Goal: Find specific fact: Find specific page/section

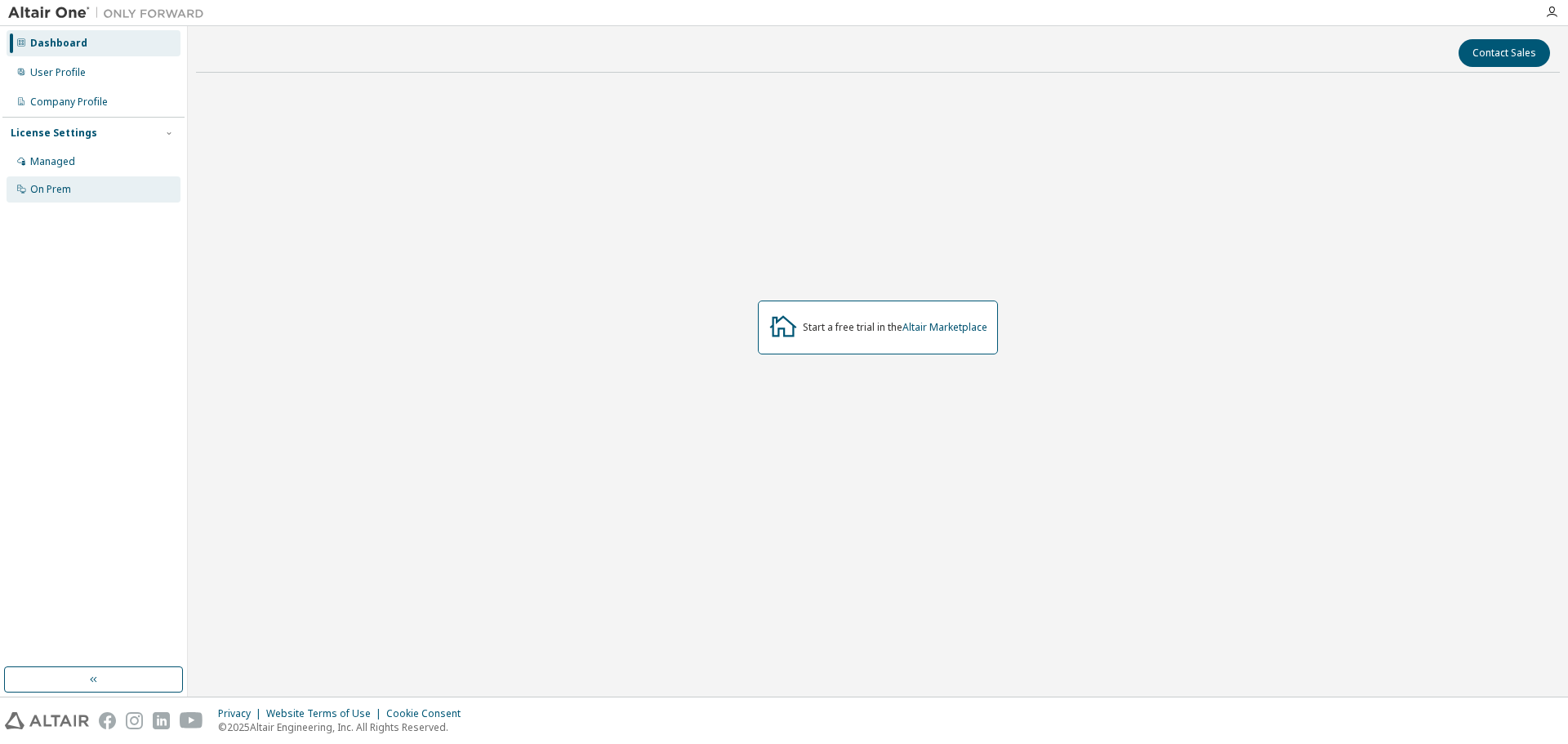
click at [64, 183] on div "On Prem" at bounding box center [50, 190] width 41 height 13
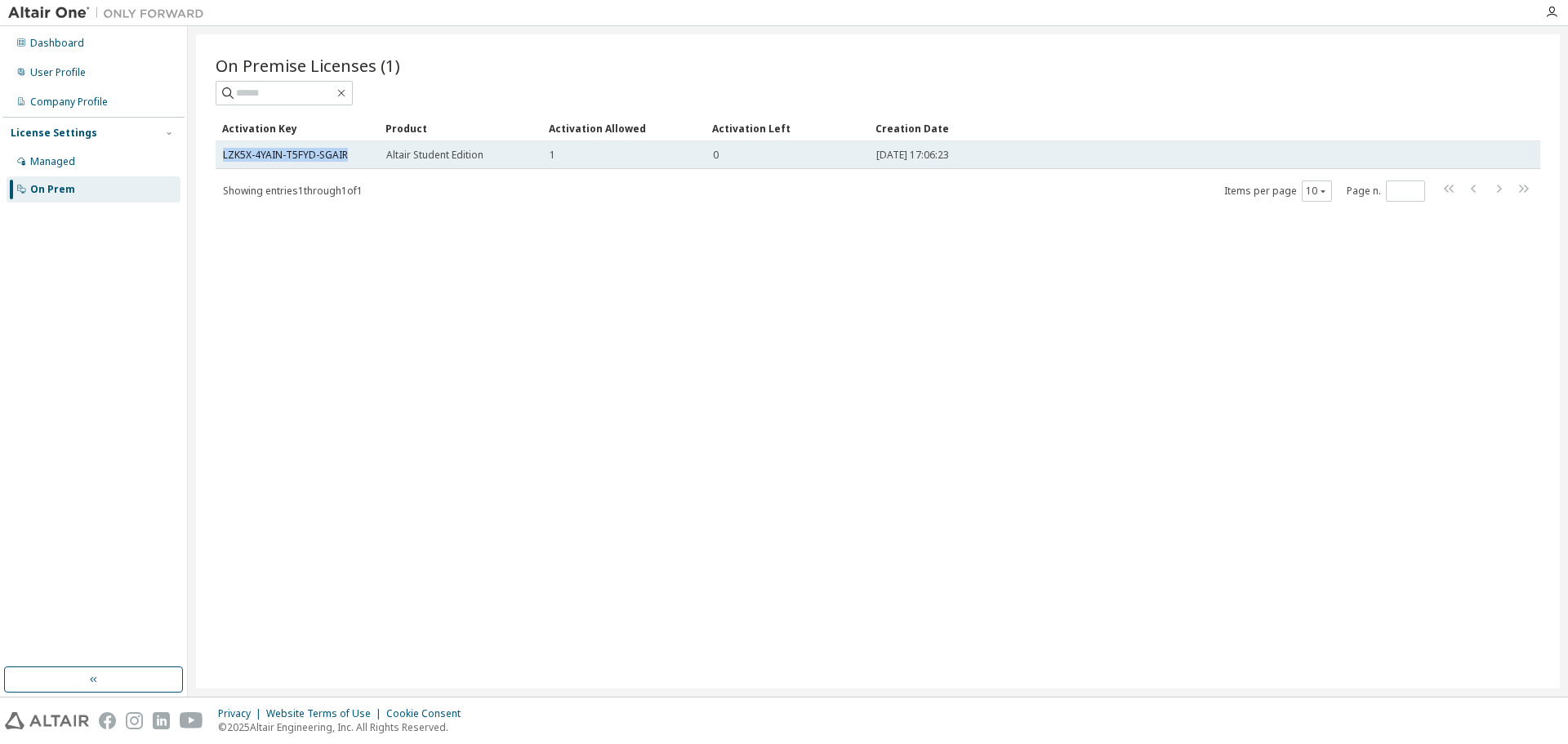
drag, startPoint x: 353, startPoint y: 152, endPoint x: 218, endPoint y: 151, distance: 135.0
click at [218, 151] on td "LZK5X-4YAIN-T5FYD-SGAIR" at bounding box center [298, 155] width 164 height 28
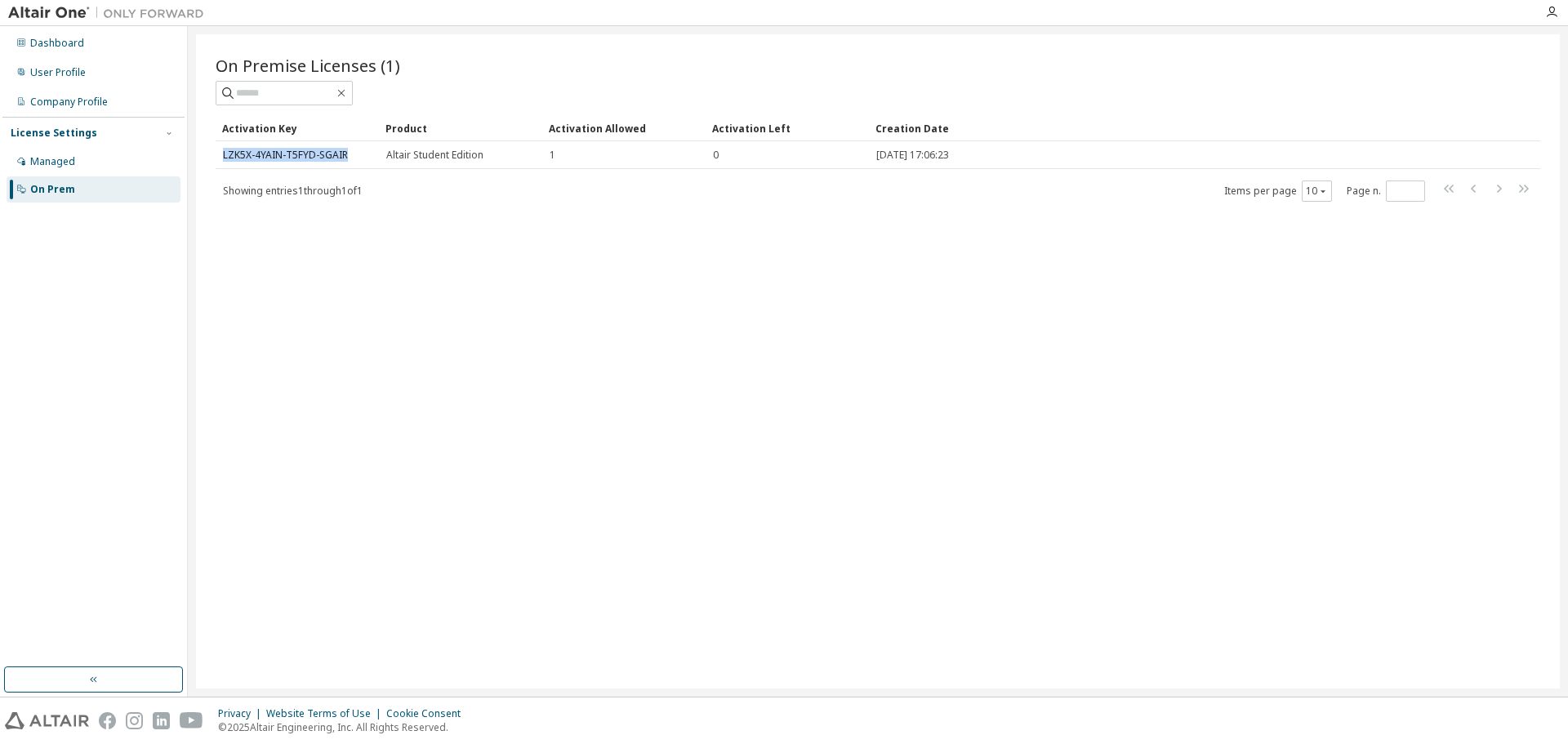
copy link "LZK5X-4YAIN-T5FYD-SGAIR"
click at [990, 550] on div "On Premise Licenses (1) Clear Load Save Save As Field Operator Value Select fil…" at bounding box center [878, 361] width 1363 height 654
